Goal: Information Seeking & Learning: Understand process/instructions

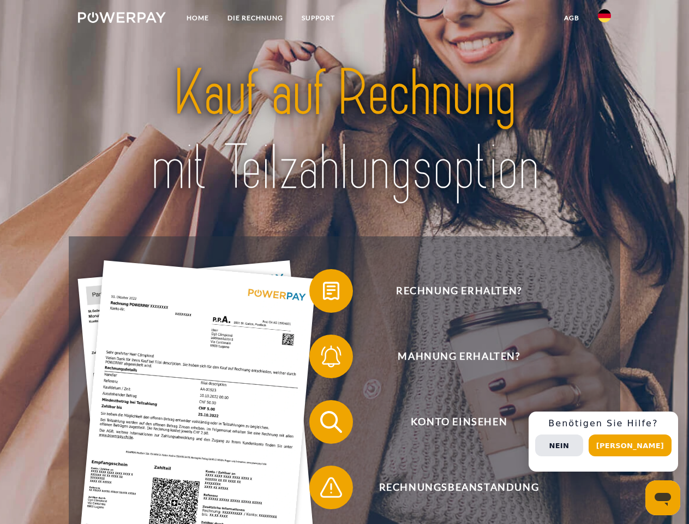
click at [122, 19] on img at bounding box center [122, 17] width 88 height 11
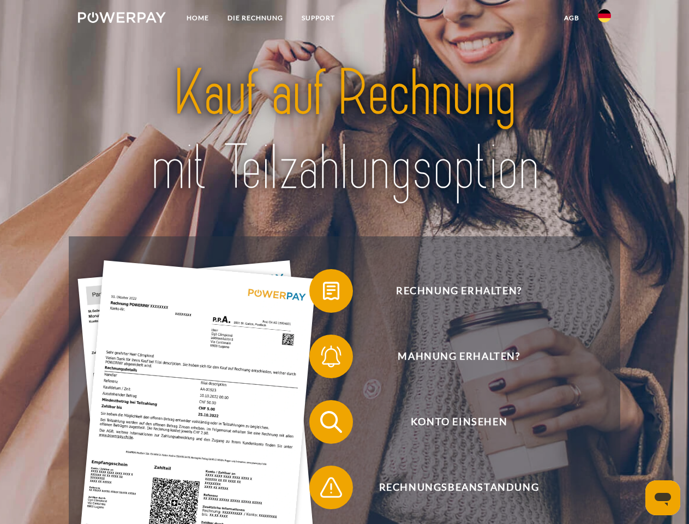
click at [604, 19] on img at bounding box center [604, 15] width 13 height 13
click at [571, 18] on link "agb" at bounding box center [572, 18] width 34 height 20
click at [323, 293] on span at bounding box center [314, 290] width 55 height 55
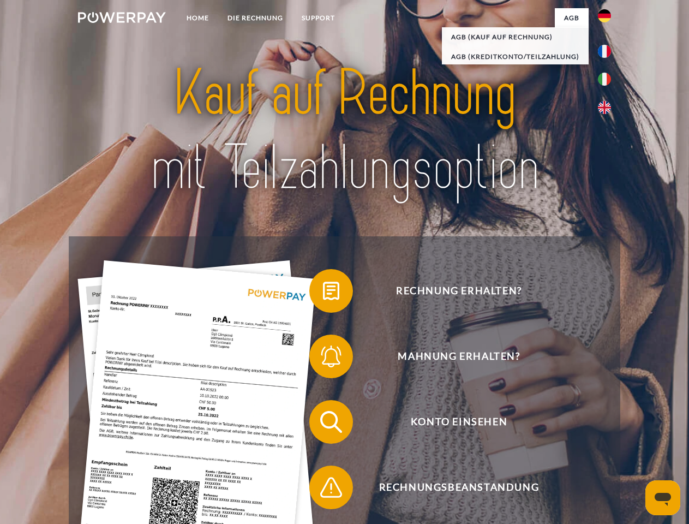
click at [323, 358] on span at bounding box center [314, 356] width 55 height 55
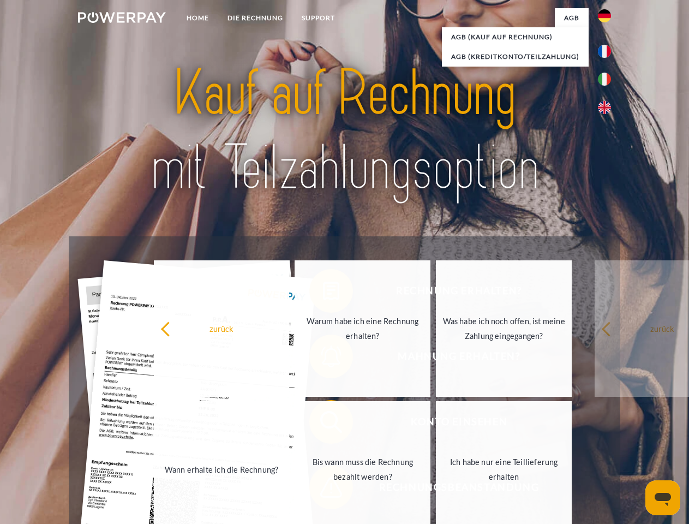
click at [323, 424] on link "Bis wann muss die Rechnung bezahlt werden?" at bounding box center [363, 469] width 136 height 136
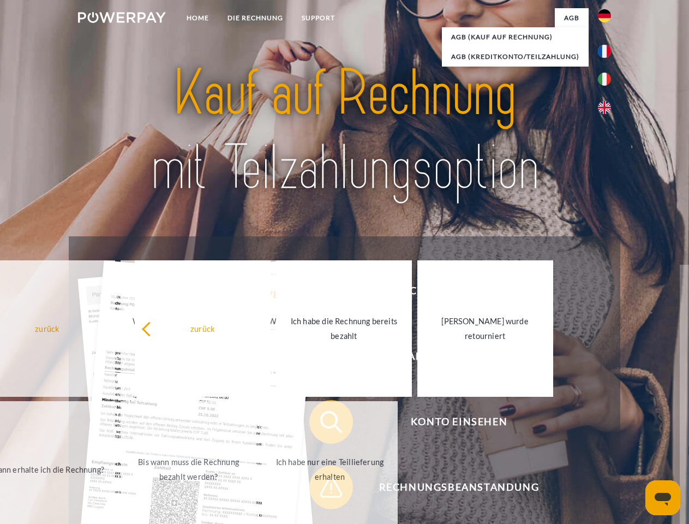
click at [323, 489] on link "Ich habe nur eine Teillieferung erhalten" at bounding box center [330, 469] width 136 height 136
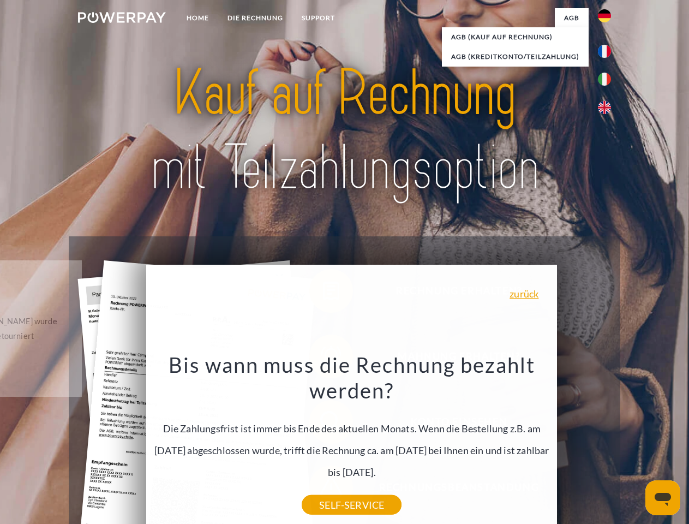
click at [607, 441] on div "Rechnung erhalten? Mahnung erhalten? Konto einsehen" at bounding box center [344, 454] width 551 height 436
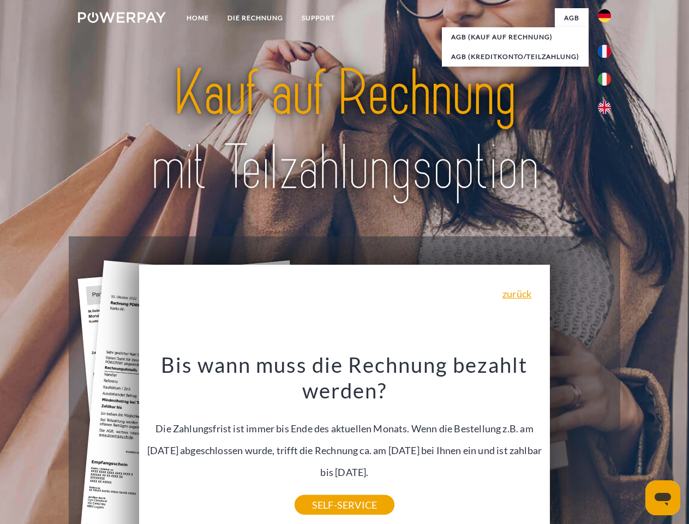
click at [580, 443] on span "Konto einsehen" at bounding box center [458, 422] width 267 height 44
click at [634, 445] on header "Home DIE RECHNUNG SUPPORT" at bounding box center [344, 376] width 689 height 753
